Goal: Task Accomplishment & Management: Use online tool/utility

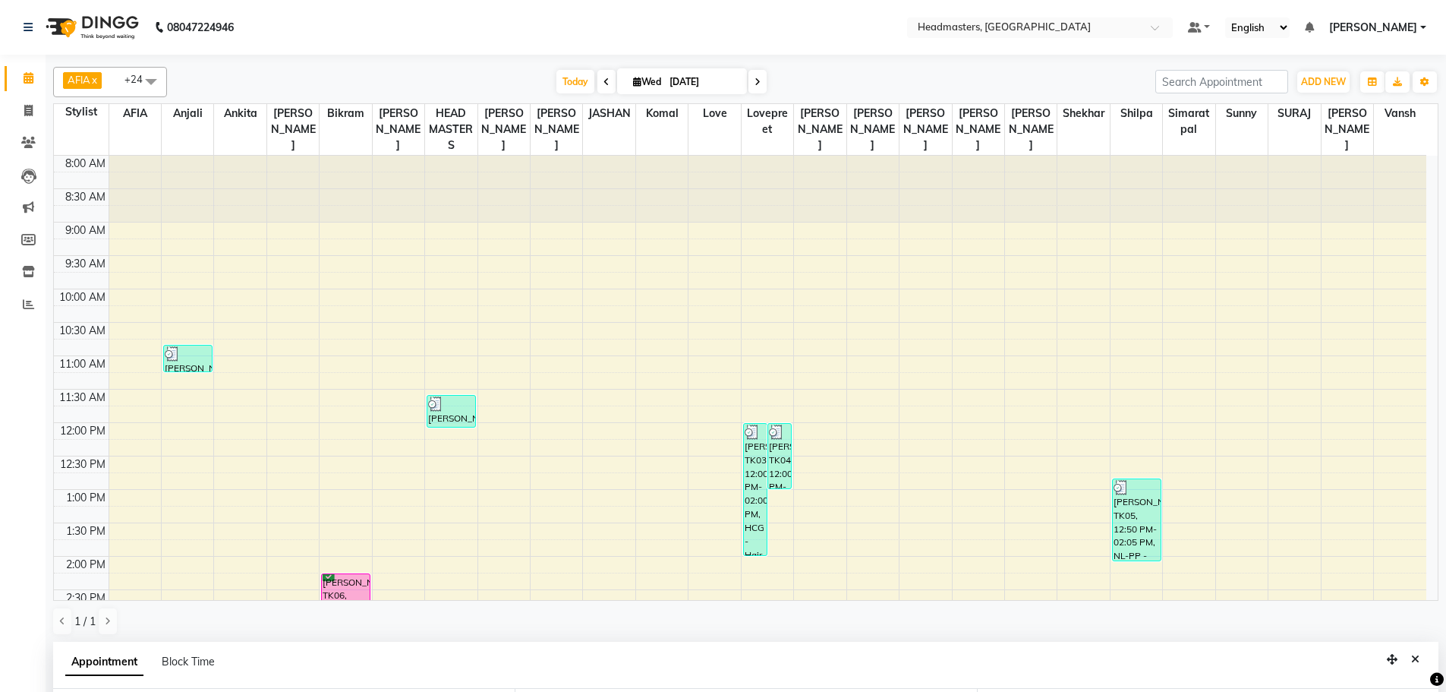
select select "60661"
select select "855"
select select "confirm booking"
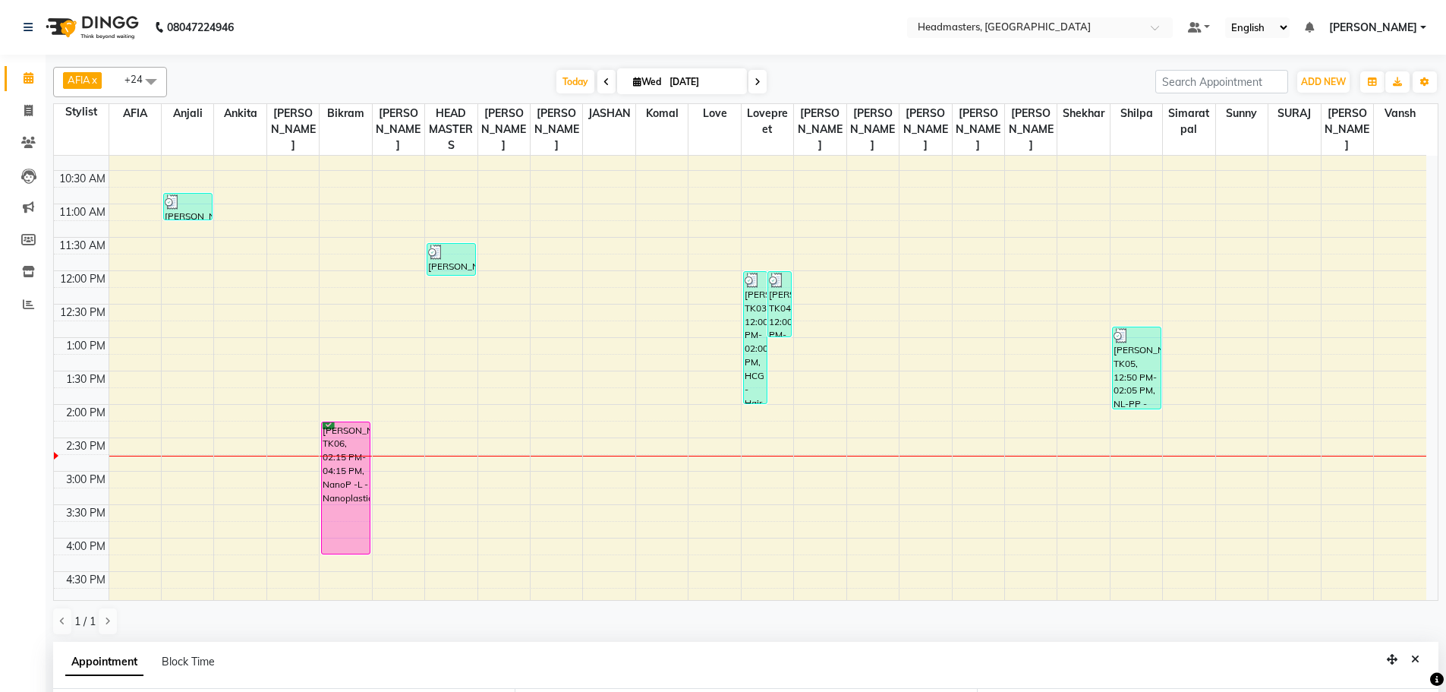
scroll to position [65, 0]
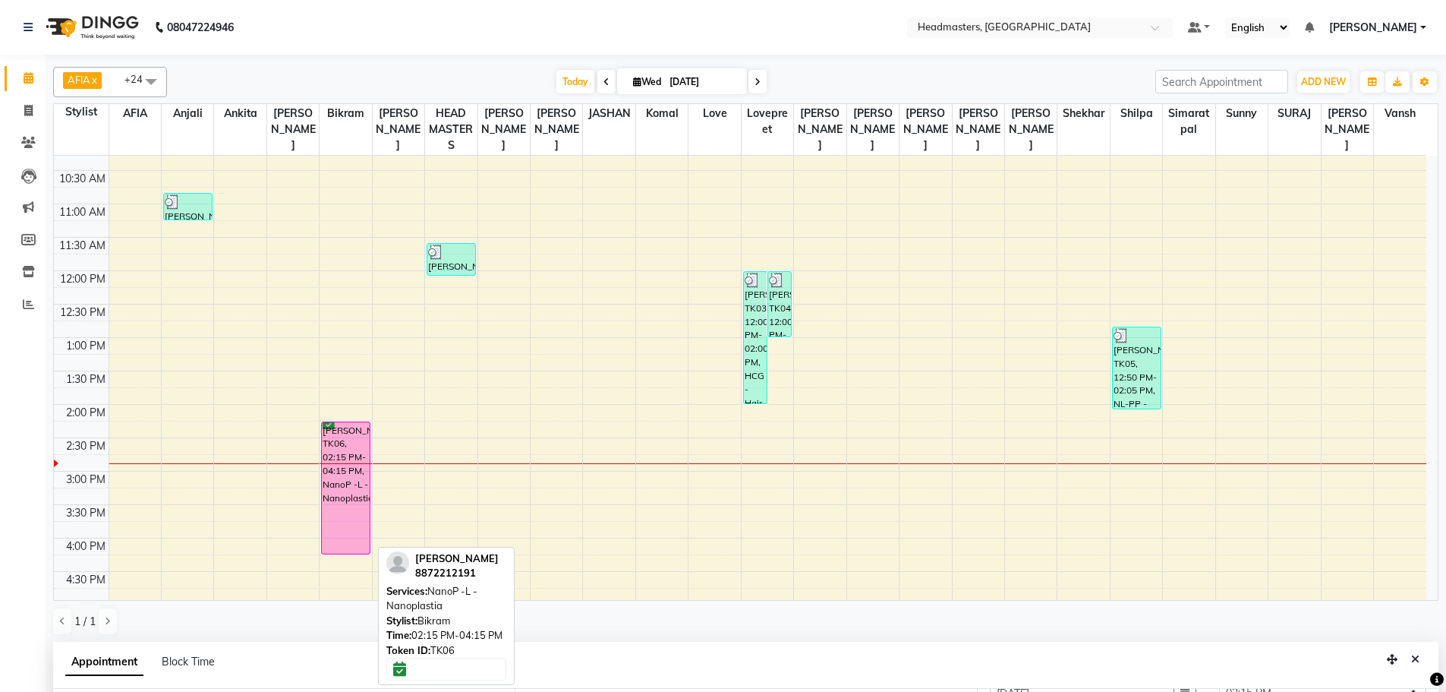
click at [347, 493] on div "[PERSON_NAME], TK06, 02:15 PM-04:15 PM, NanoP -L - Nanoplastia" at bounding box center [346, 487] width 48 height 131
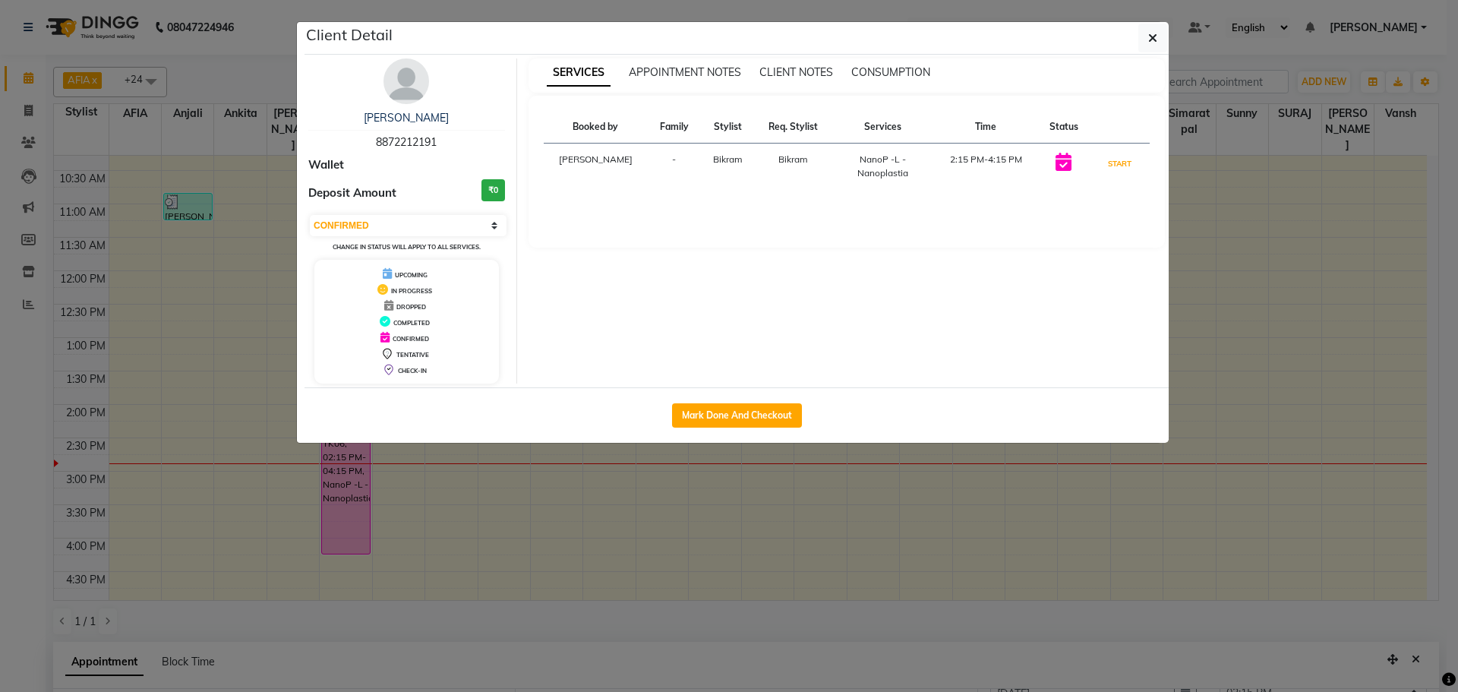
drag, startPoint x: 1112, startPoint y: 165, endPoint x: 1238, endPoint y: 186, distance: 128.6
click at [1117, 171] on button "START" at bounding box center [1119, 163] width 31 height 19
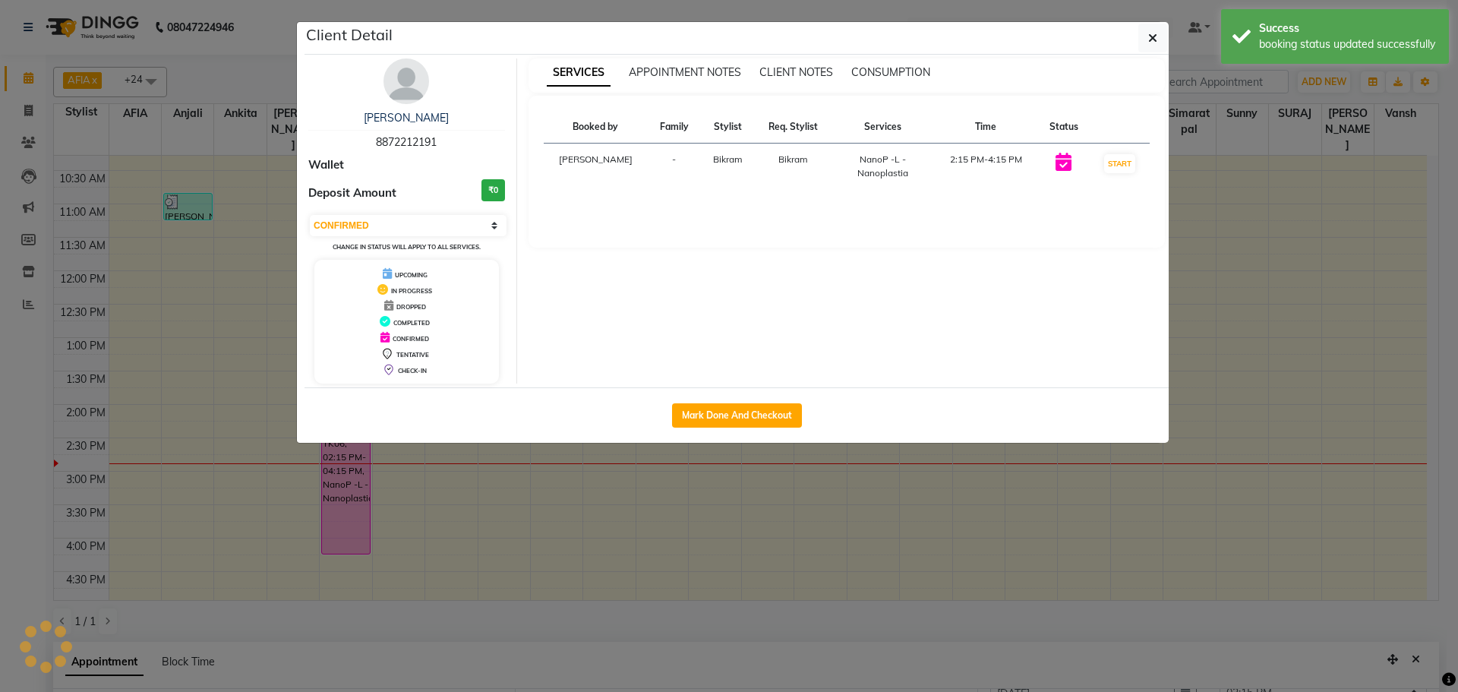
select select "1"
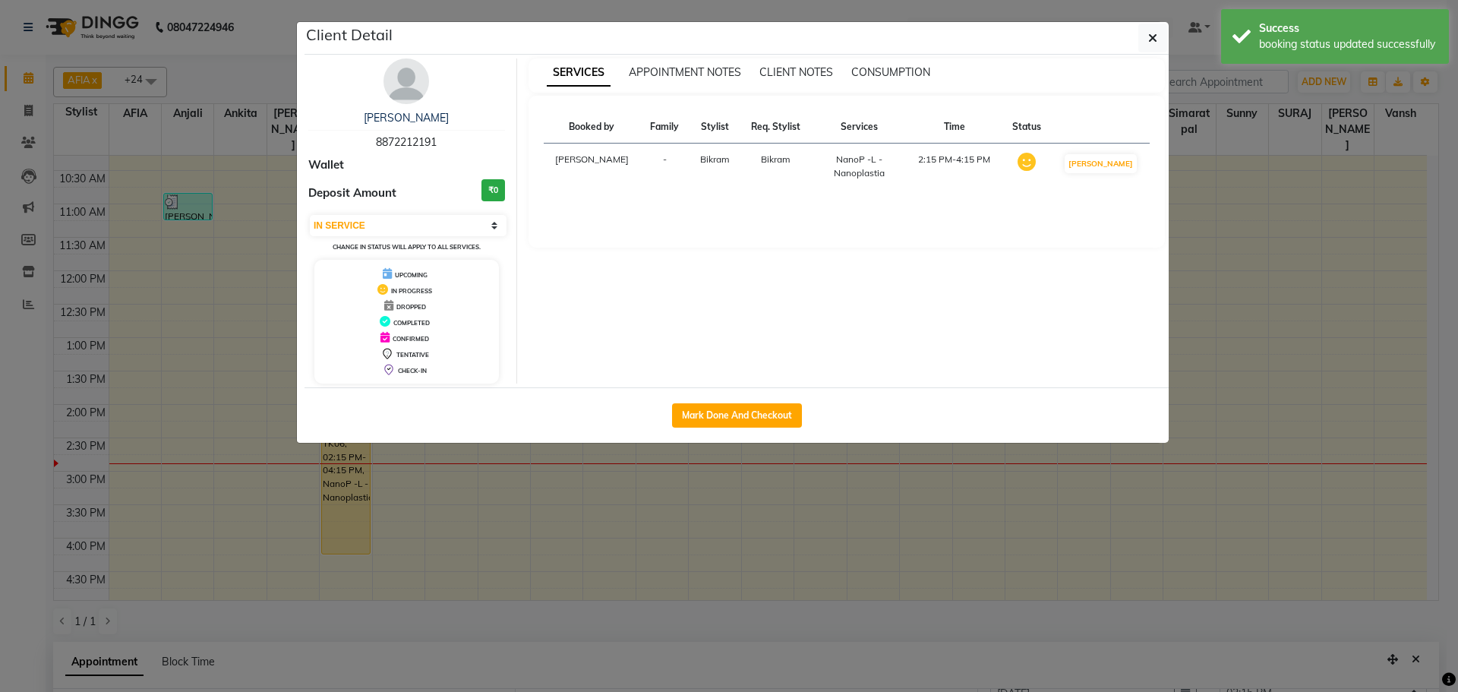
click at [1231, 159] on ngb-modal-window "Client Detail [PERSON_NAME] 8872212191 Wallet Deposit Amount ₹0 Select IN SERVI…" at bounding box center [729, 346] width 1458 height 692
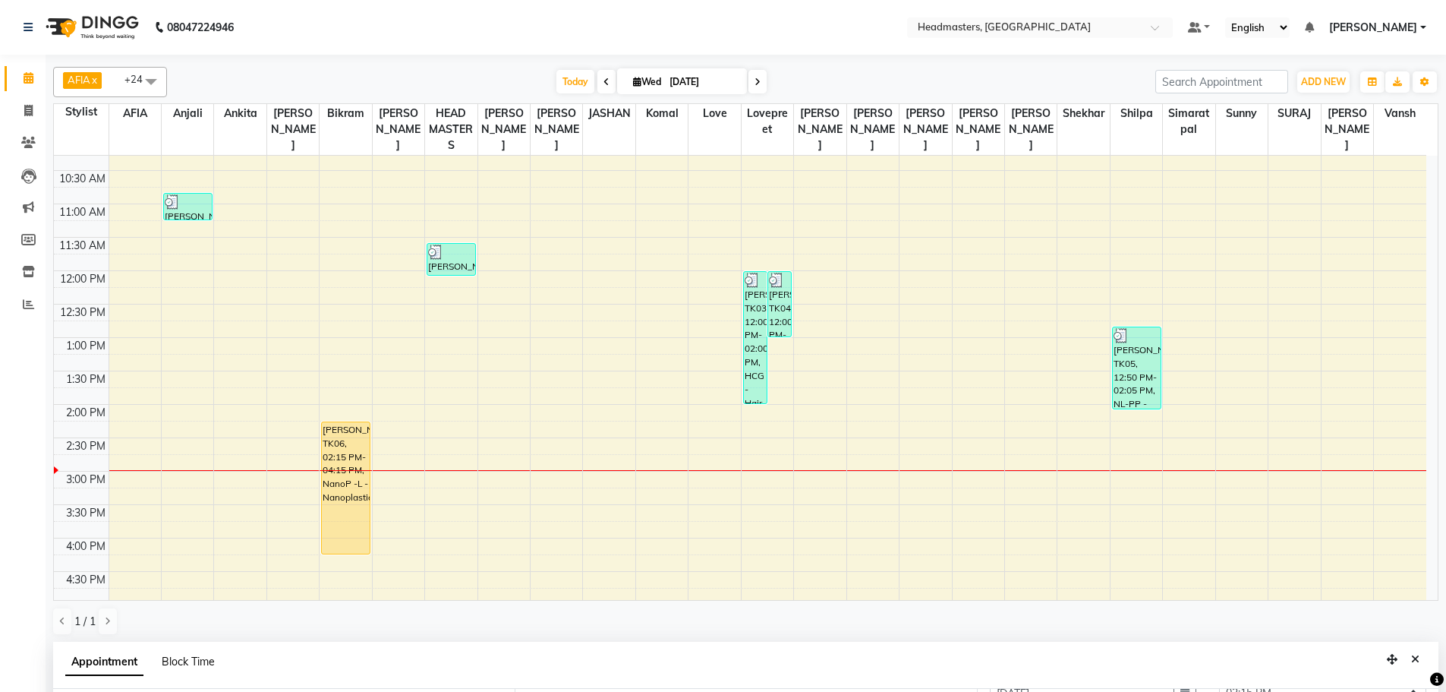
click at [184, 658] on span "Block Time" at bounding box center [188, 662] width 53 height 14
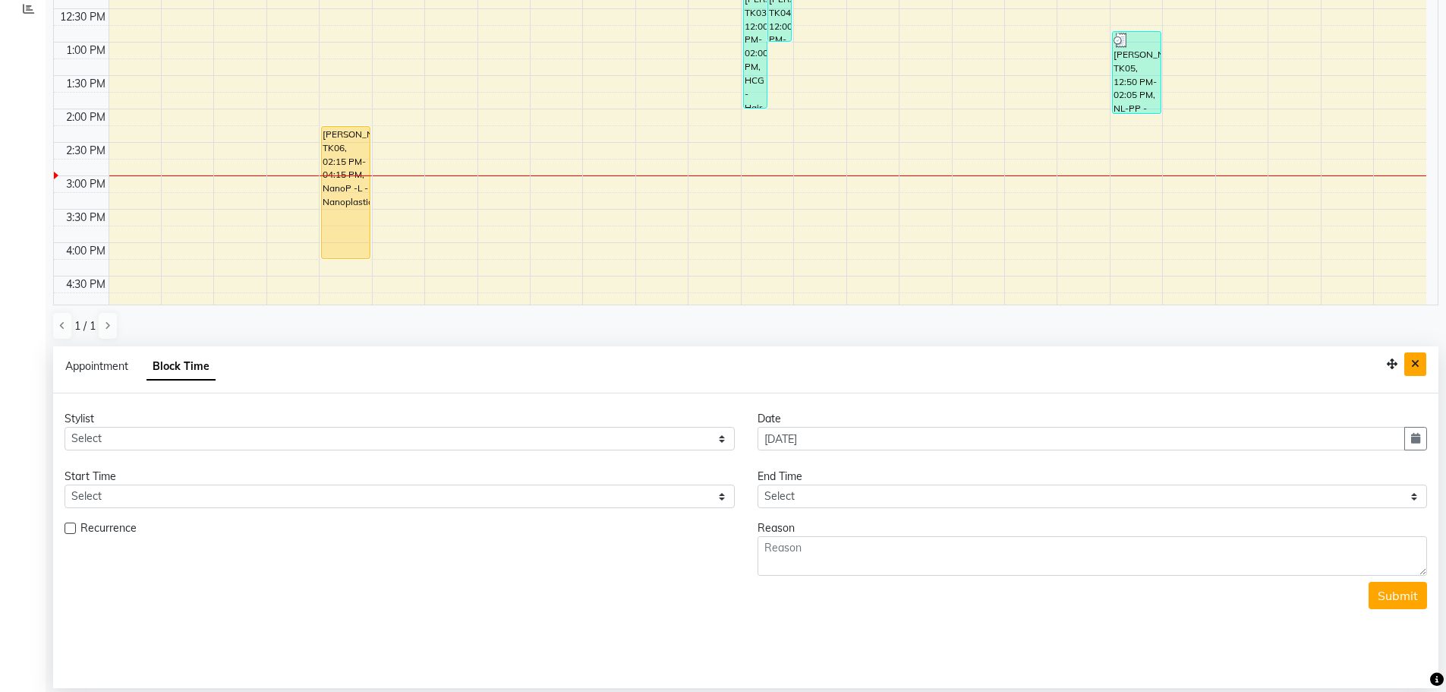
scroll to position [0, 0]
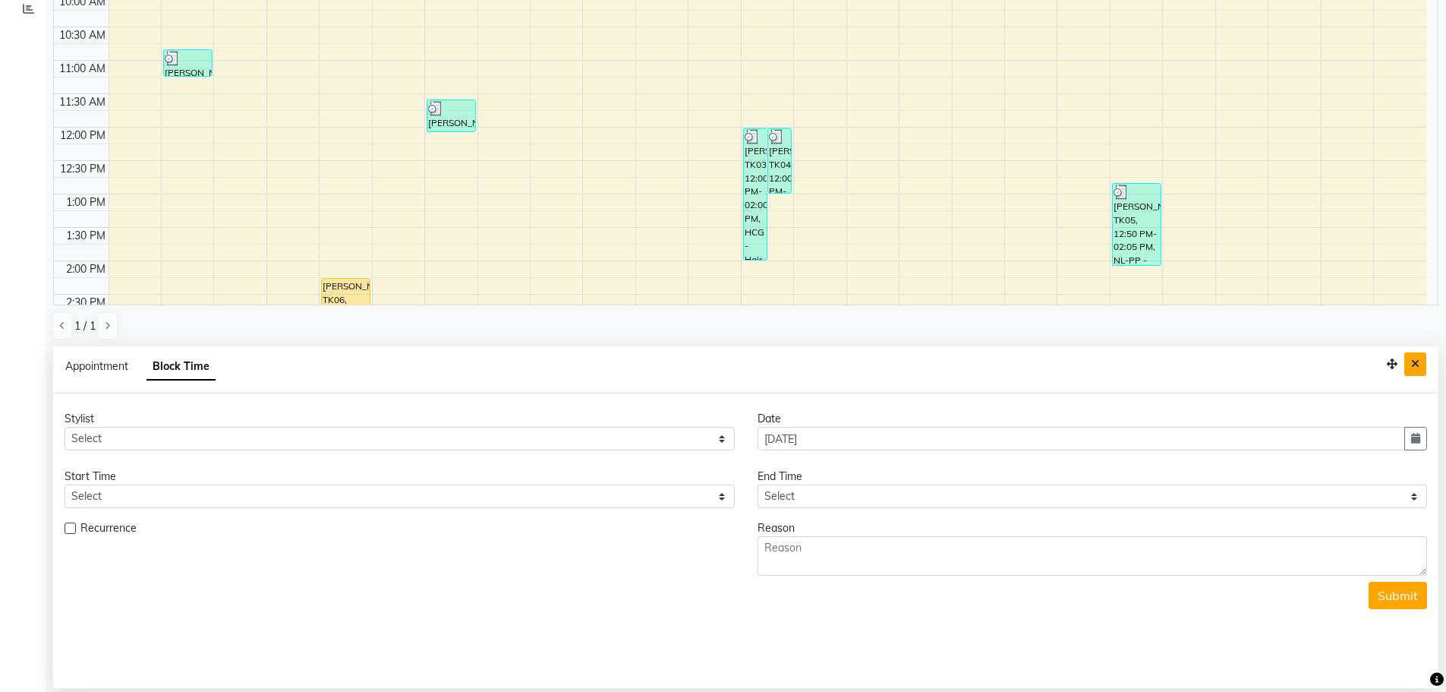
click at [1414, 362] on icon "Close" at bounding box center [1416, 363] width 8 height 11
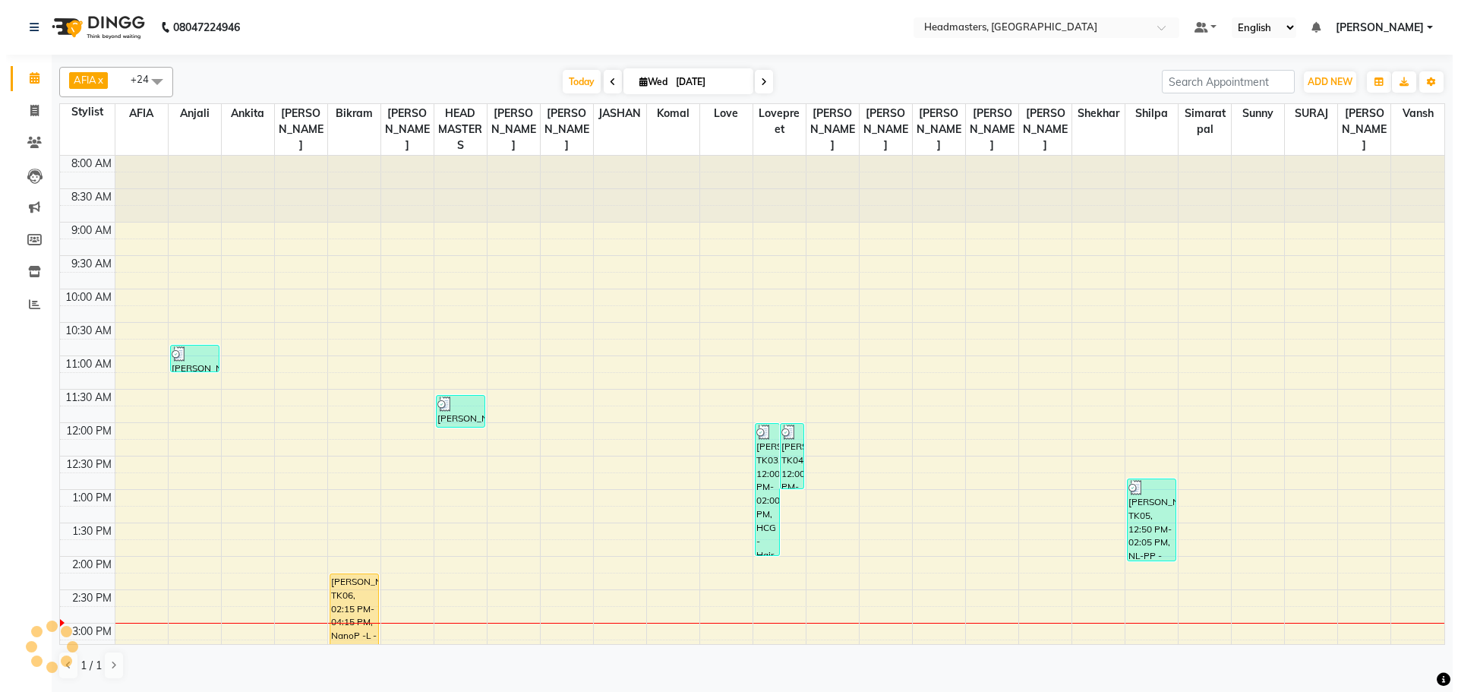
scroll to position [380, 0]
